Goal: Task Accomplishment & Management: Manage account settings

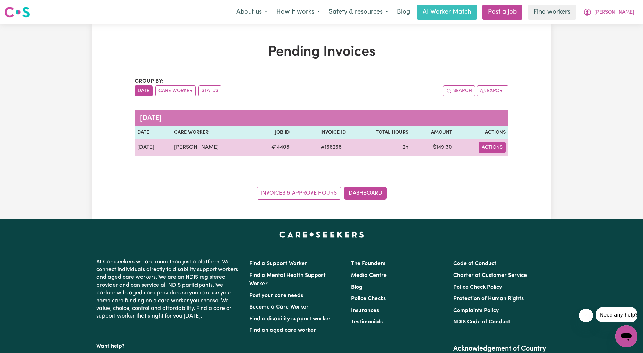
click at [487, 144] on button "Actions" at bounding box center [491, 147] width 27 height 11
click at [496, 161] on link "Download Invoice" at bounding box center [514, 164] width 64 height 14
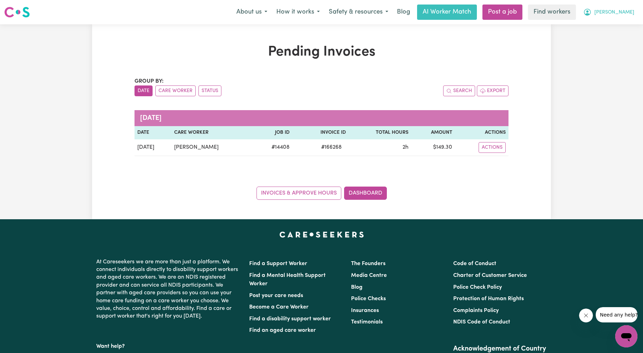
click at [629, 13] on span "[PERSON_NAME]" at bounding box center [614, 13] width 40 height 8
click at [624, 25] on link "My Dashboard" at bounding box center [610, 26] width 55 height 13
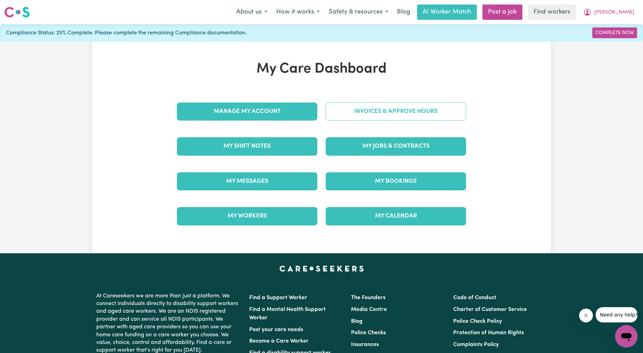
click at [395, 113] on link "Invoices & Approve Hours" at bounding box center [395, 111] width 140 height 18
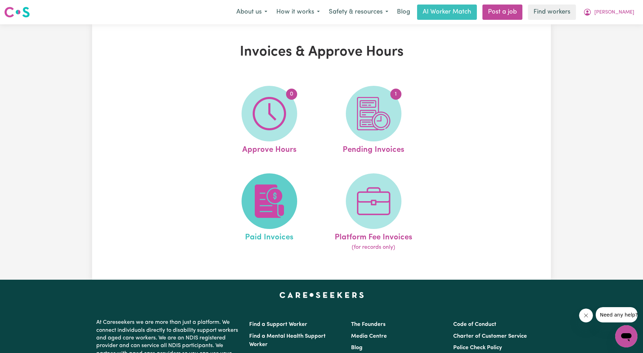
click at [266, 197] on img at bounding box center [269, 200] width 33 height 33
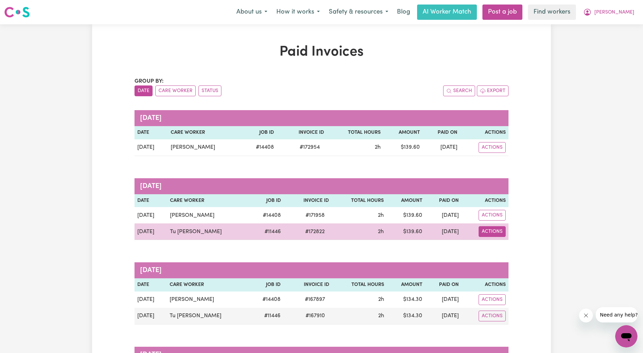
click at [492, 230] on button "Actions" at bounding box center [491, 231] width 27 height 11
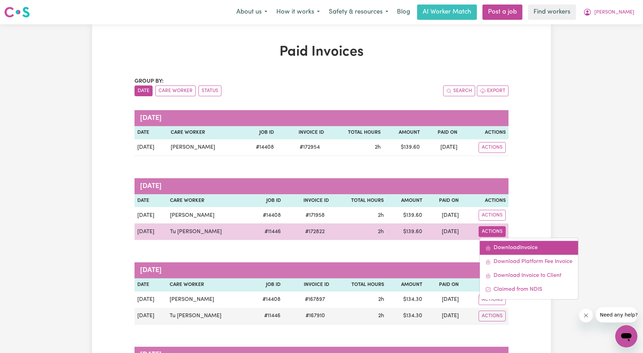
click at [506, 244] on link "Download Invoice" at bounding box center [528, 248] width 98 height 14
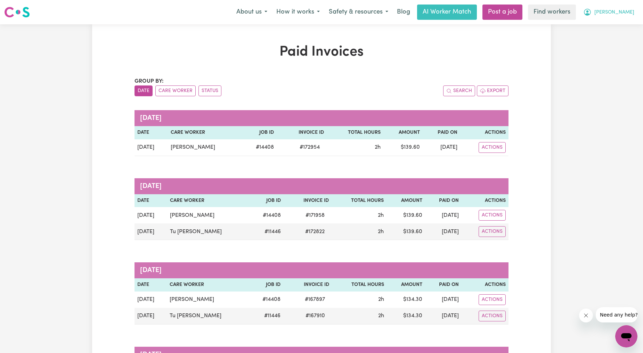
click at [624, 11] on span "[PERSON_NAME]" at bounding box center [614, 13] width 40 height 8
click at [607, 40] on link "Logout" at bounding box center [610, 39] width 55 height 13
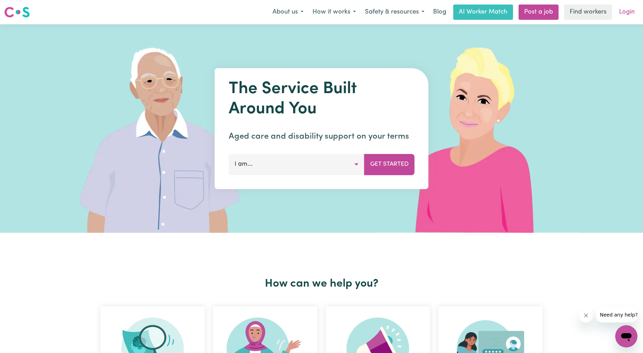
click at [637, 6] on link "Login" at bounding box center [626, 12] width 24 height 15
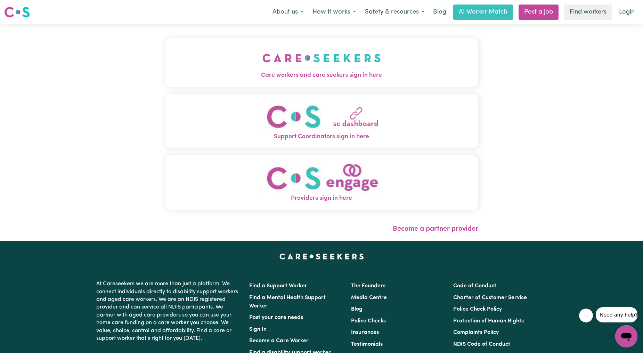
click at [306, 53] on img "Care workers and care seekers sign in here" at bounding box center [321, 58] width 118 height 26
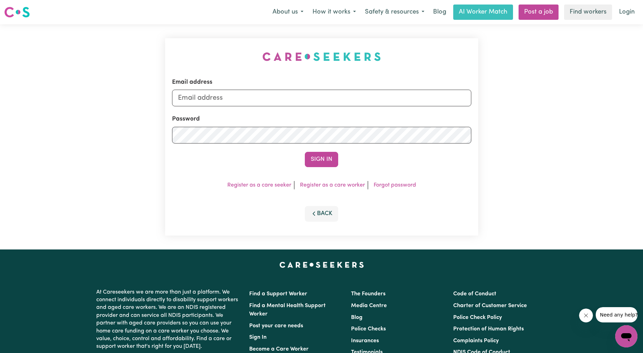
click at [286, 89] on div "Email address" at bounding box center [321, 92] width 299 height 28
click at [281, 100] on input "Email address" at bounding box center [321, 98] width 299 height 17
drag, startPoint x: 214, startPoint y: 96, endPoint x: 387, endPoint y: 121, distance: 174.3
click at [387, 121] on form "Email address [EMAIL_ADDRESS][PERSON_NAME][DOMAIN_NAME] Password Sign In" at bounding box center [321, 122] width 299 height 89
type input "[EMAIL_ADDRESS][DOMAIN_NAME]"
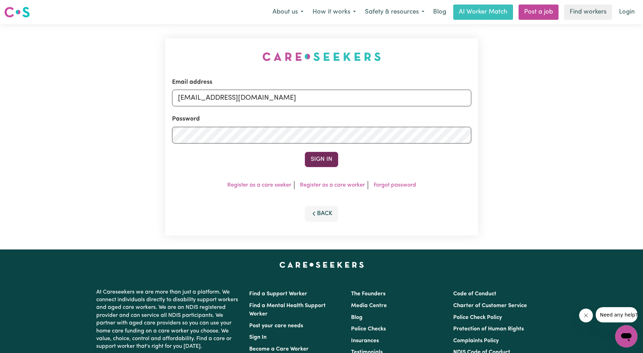
click at [305, 164] on button "Sign In" at bounding box center [321, 159] width 33 height 15
